Goal: Navigation & Orientation: Go to known website

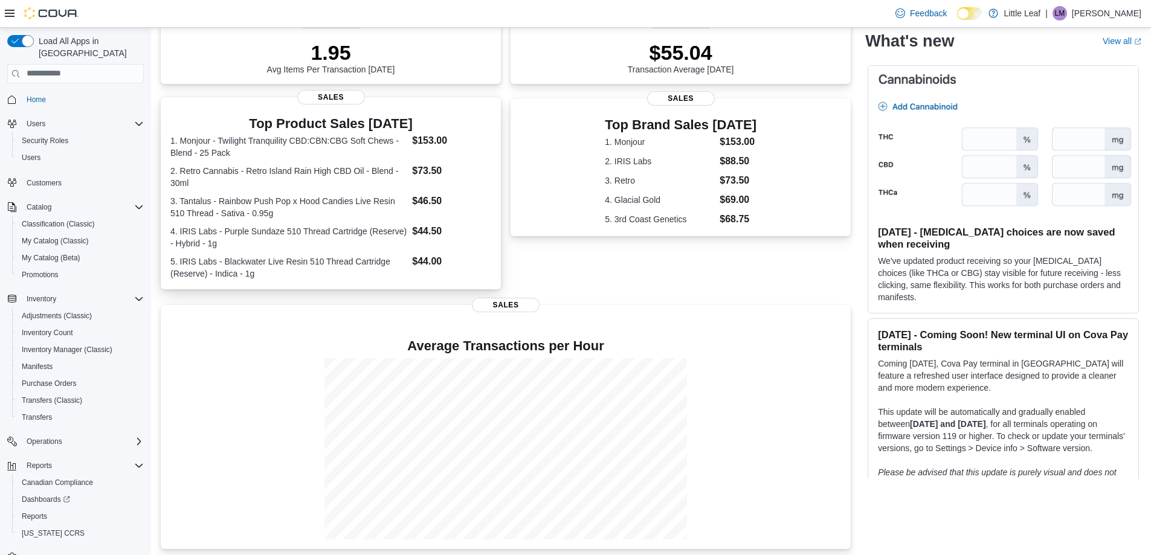
scroll to position [185, 0]
